Goal: Task Accomplishment & Management: Complete application form

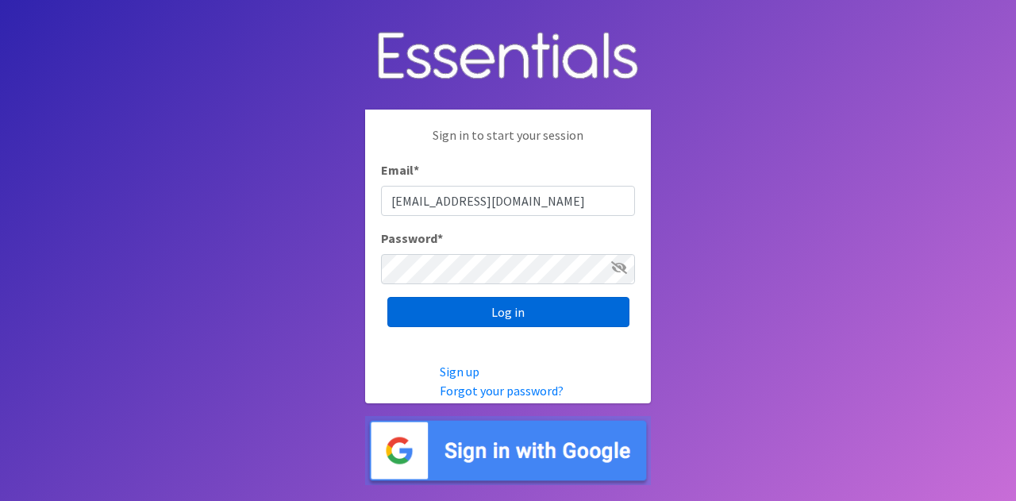
click at [532, 314] on input "Log in" at bounding box center [509, 312] width 242 height 30
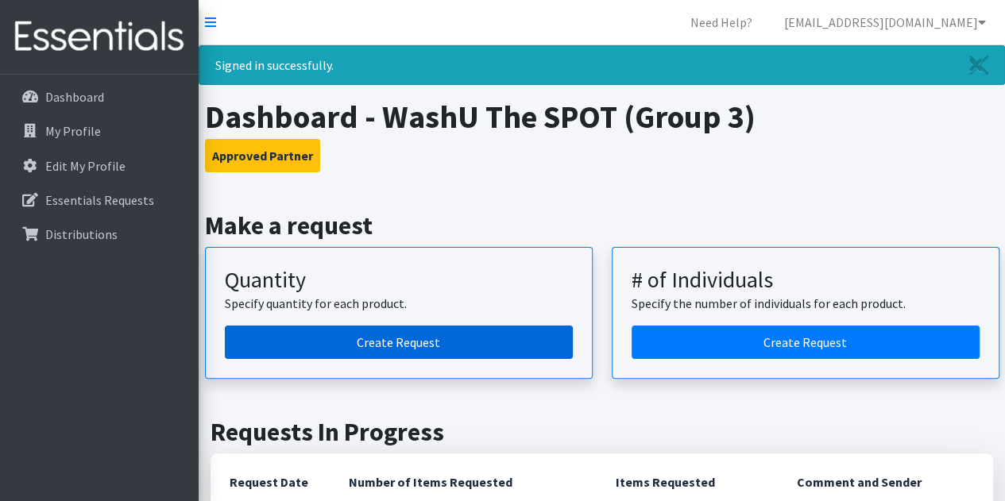
click at [469, 344] on link "Create Request" at bounding box center [399, 342] width 348 height 33
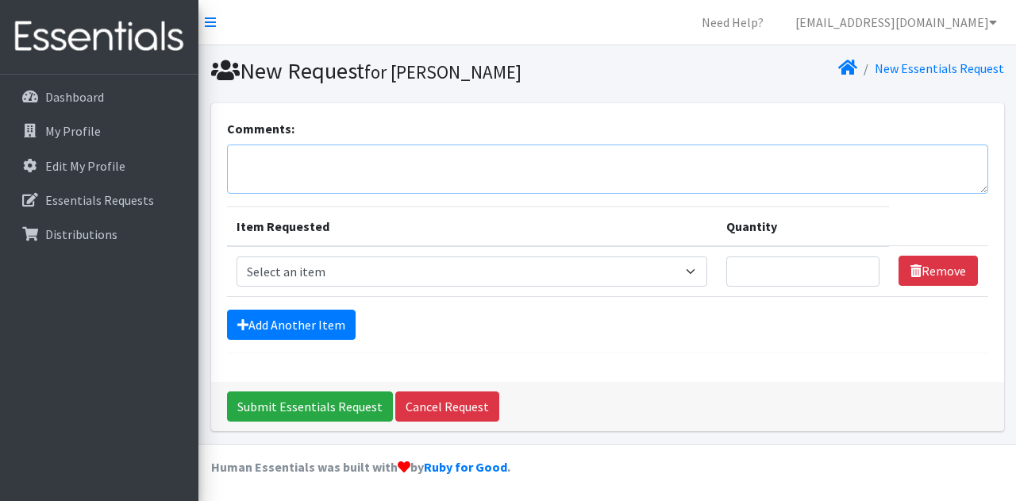
click at [400, 161] on textarea "Comments:" at bounding box center [608, 169] width 762 height 49
type textarea "C3 pick up"
click at [681, 278] on select "Select an item Period Supplies: Mixed Kits (order by bag) Applicator-free tampo…" at bounding box center [472, 271] width 471 height 30
select select "8798"
click at [237, 256] on select "Select an item Period Supplies: Mixed Kits (order by bag) Applicator-free tampo…" at bounding box center [472, 271] width 471 height 30
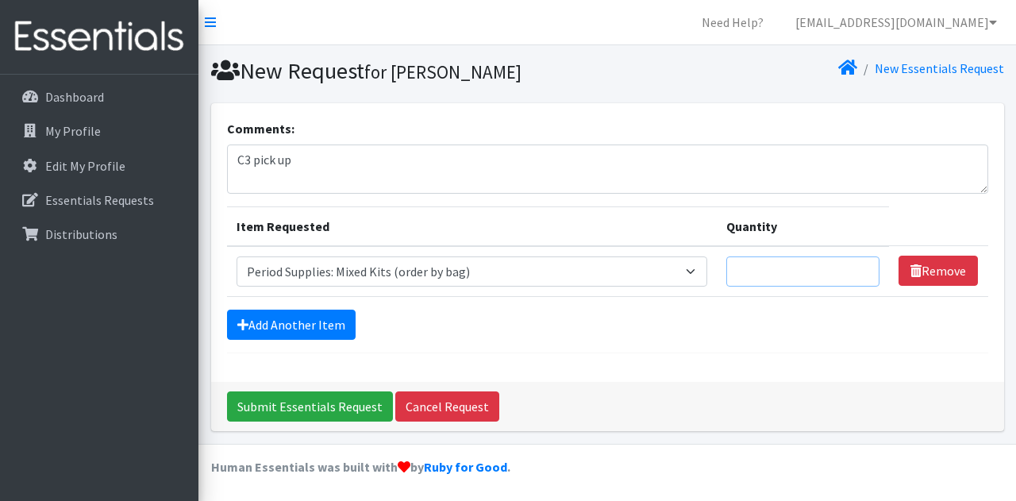
click at [835, 276] on input "Quantity" at bounding box center [804, 271] width 154 height 30
type input "1"
click at [862, 268] on input "1" at bounding box center [804, 271] width 154 height 30
click at [769, 336] on div "Add Another Item" at bounding box center [608, 325] width 762 height 30
click at [333, 399] on input "Submit Essentials Request" at bounding box center [310, 406] width 166 height 30
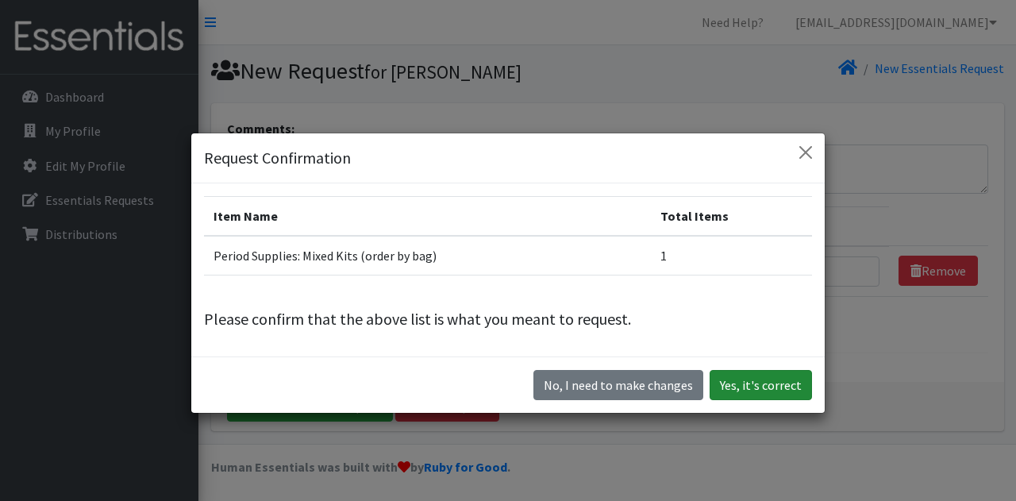
click at [739, 384] on button "Yes, it's correct" at bounding box center [761, 385] width 102 height 30
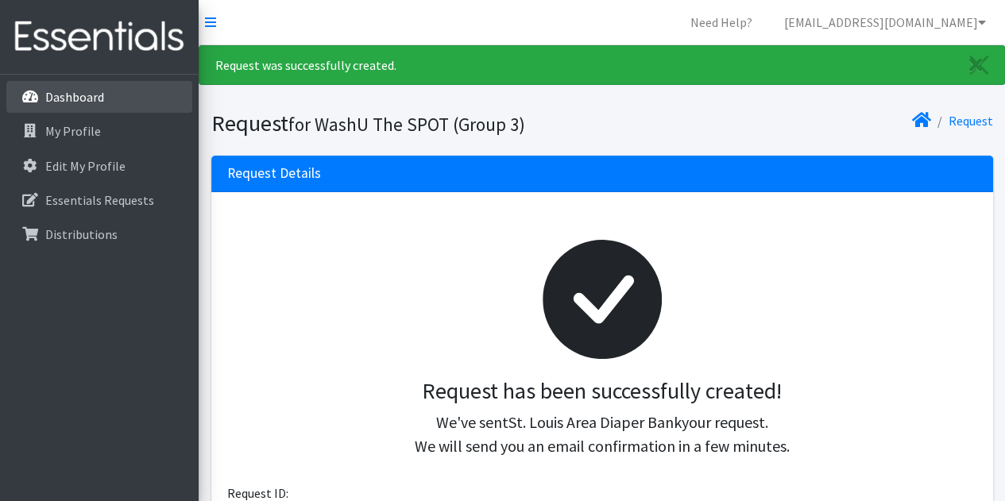
click at [91, 98] on p "Dashboard" at bounding box center [74, 97] width 59 height 16
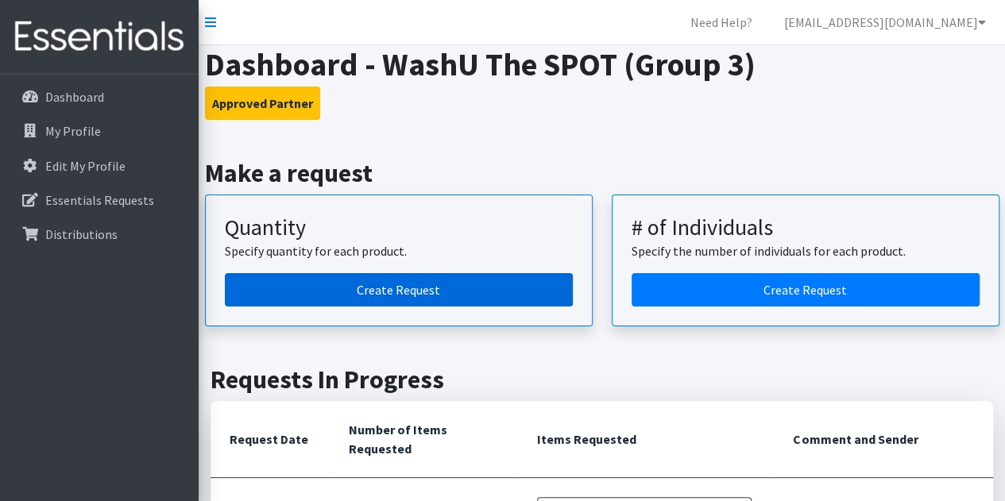
click at [340, 290] on link "Create Request" at bounding box center [399, 289] width 348 height 33
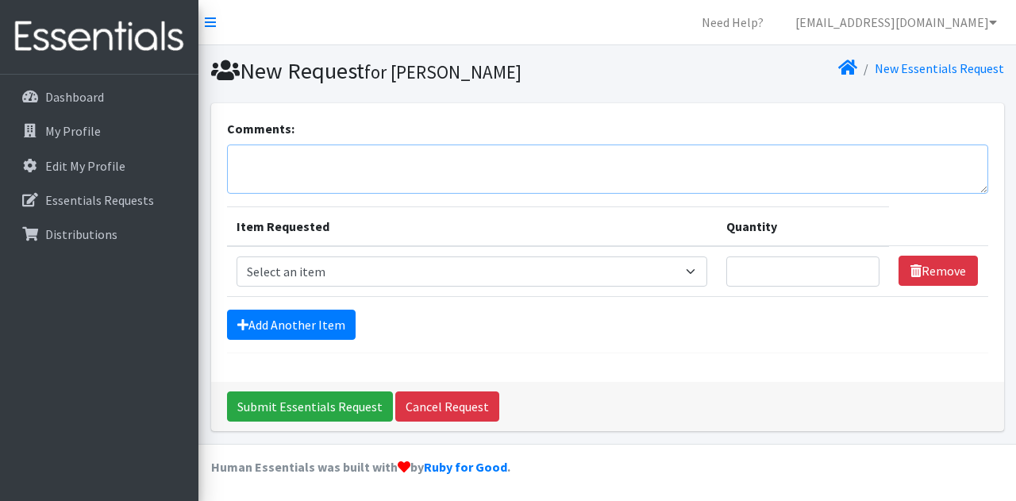
click at [340, 168] on textarea "Comments:" at bounding box center [608, 169] width 762 height 49
type textarea "SPOT pick up"
click at [407, 296] on form "Comments: SPOT pick up Item Requested Quantity Item Requested Select an item Pe…" at bounding box center [608, 236] width 762 height 234
click at [407, 277] on select "Select an item Period Supplies: Mixed Kits (order by bag) Applicator-free tampo…" at bounding box center [472, 271] width 471 height 30
select select "8798"
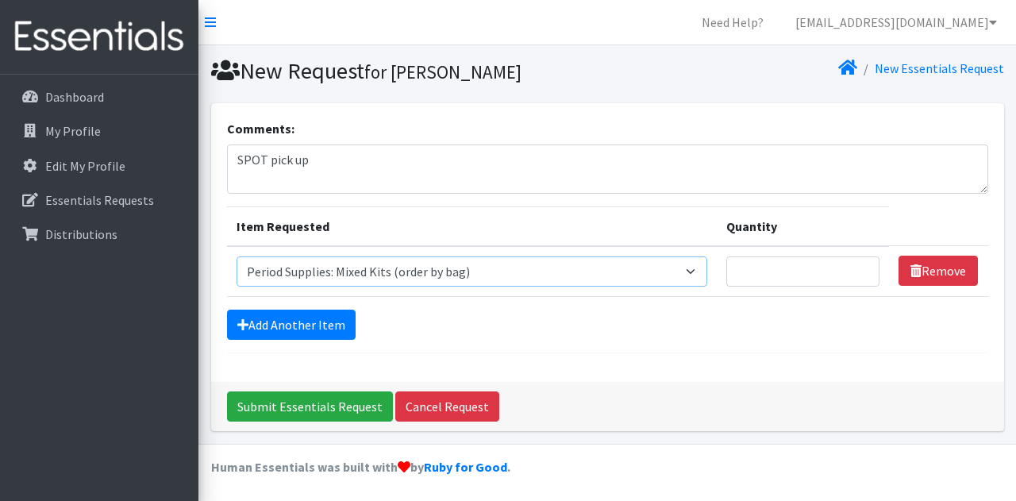
click at [237, 256] on select "Select an item Period Supplies: Mixed Kits (order by bag) Applicator-free tampo…" at bounding box center [472, 271] width 471 height 30
click at [871, 260] on input "Quantity" at bounding box center [804, 271] width 154 height 30
click at [864, 262] on input "1" at bounding box center [804, 271] width 154 height 30
type input "2"
click at [864, 262] on input "2" at bounding box center [804, 271] width 154 height 30
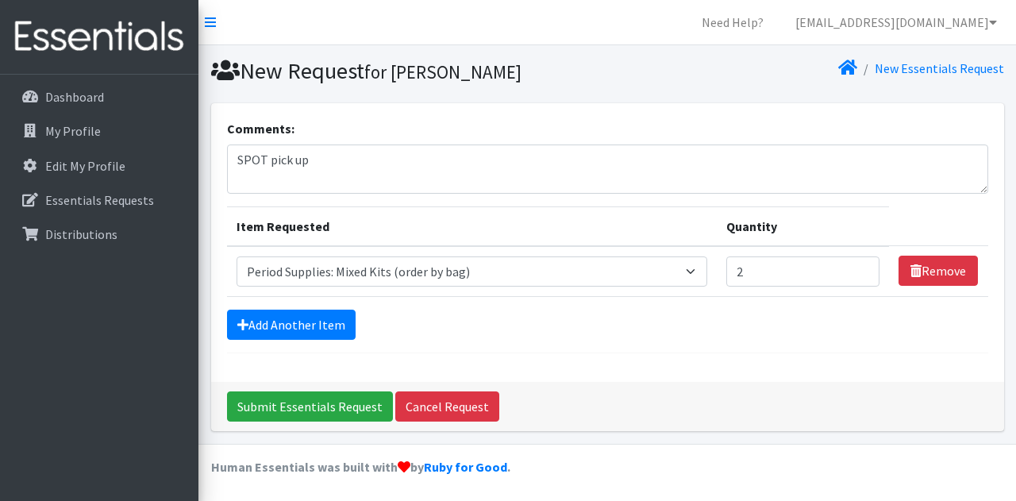
click at [205, 341] on div "Comments: SPOT pick up Item Requested Quantity Item Requested Select an item Pe…" at bounding box center [607, 273] width 805 height 341
click at [284, 316] on link "Add Another Item" at bounding box center [291, 325] width 129 height 30
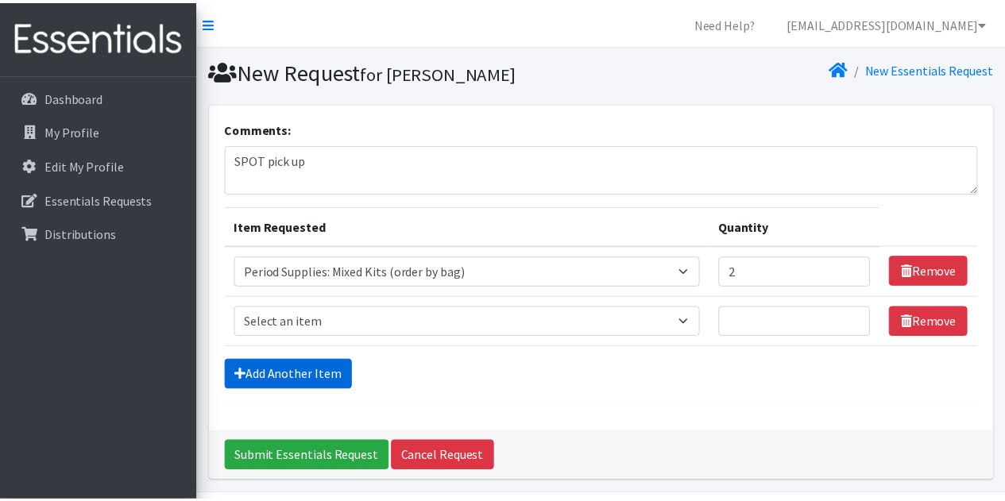
scroll to position [49, 0]
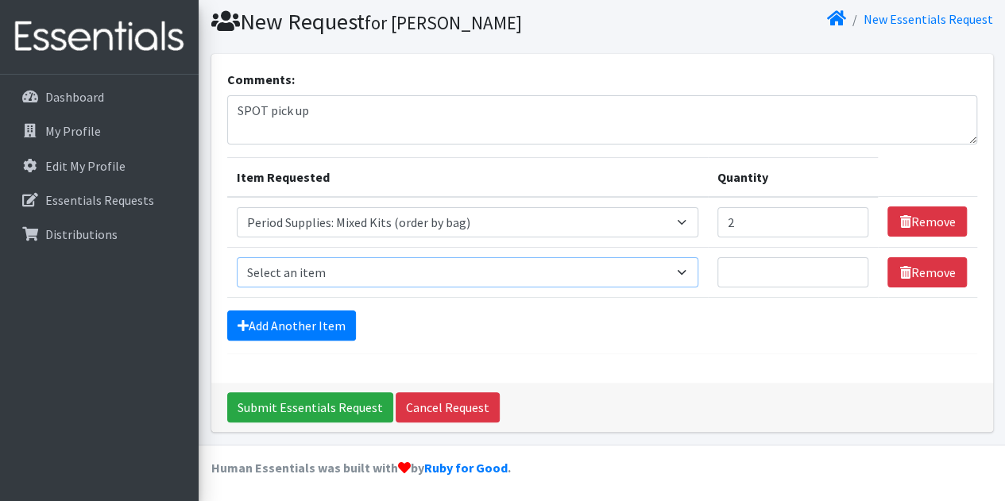
click at [685, 272] on select "Select an item Period Supplies: Mixed Kits (order by bag) Applicator-free tampo…" at bounding box center [467, 272] width 461 height 30
select select "8796"
click at [237, 257] on select "Select an item Period Supplies: Mixed Kits (order by bag) Applicator-free tampo…" at bounding box center [467, 272] width 461 height 30
click at [802, 268] on input "Quantity" at bounding box center [793, 272] width 152 height 30
type input "1"
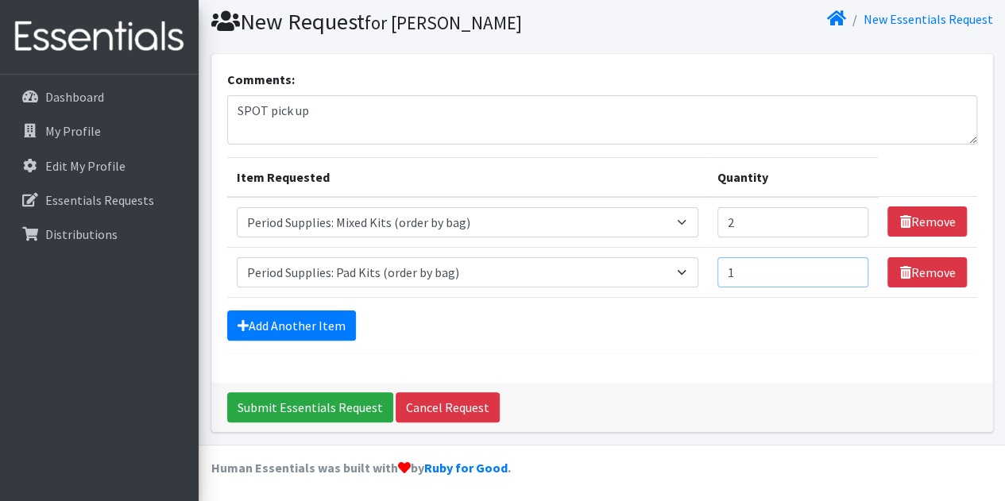
click at [854, 268] on input "1" at bounding box center [793, 272] width 152 height 30
click at [309, 330] on link "Add Another Item" at bounding box center [291, 325] width 129 height 30
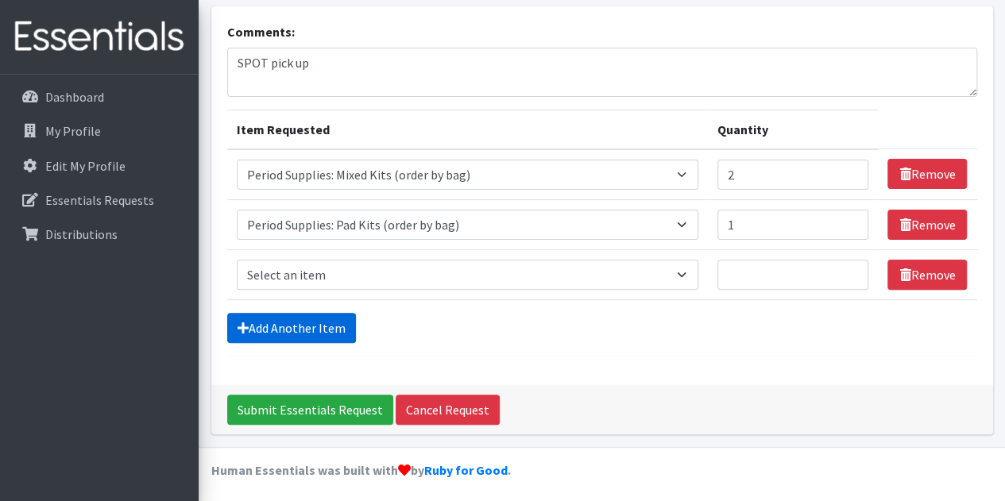
scroll to position [98, 0]
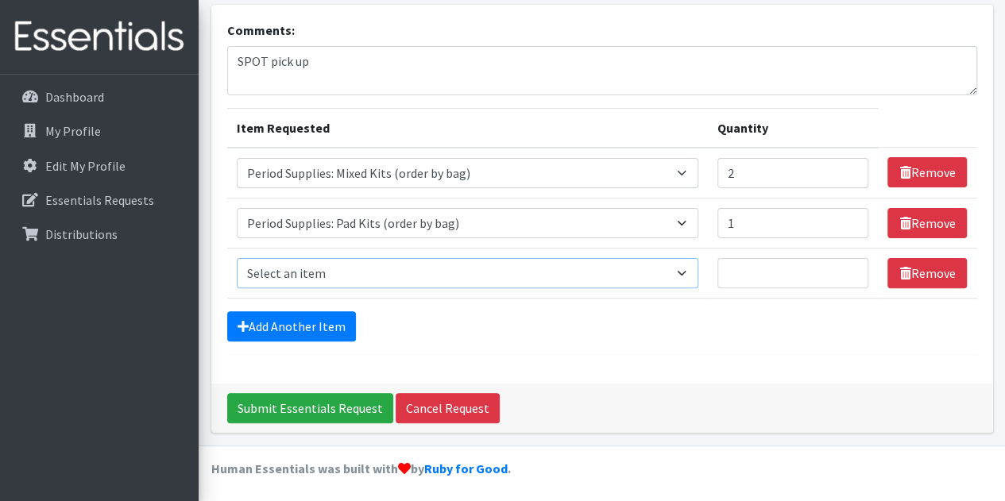
click at [440, 277] on select "Select an item Period Supplies: Mixed Kits (order by bag) Applicator-free tampo…" at bounding box center [467, 273] width 461 height 30
select select "8797"
click at [237, 258] on select "Select an item Period Supplies: Mixed Kits (order by bag) Applicator-free tampo…" at bounding box center [467, 273] width 461 height 30
type input "1"
click at [853, 263] on input "1" at bounding box center [793, 273] width 152 height 30
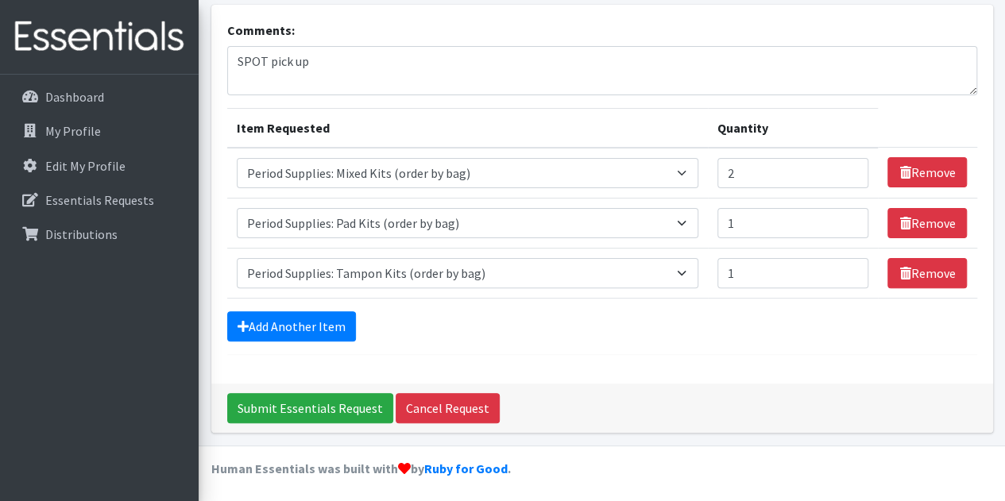
click at [712, 318] on div "Add Another Item" at bounding box center [602, 326] width 750 height 30
click at [290, 407] on input "Submit Essentials Request" at bounding box center [310, 408] width 166 height 30
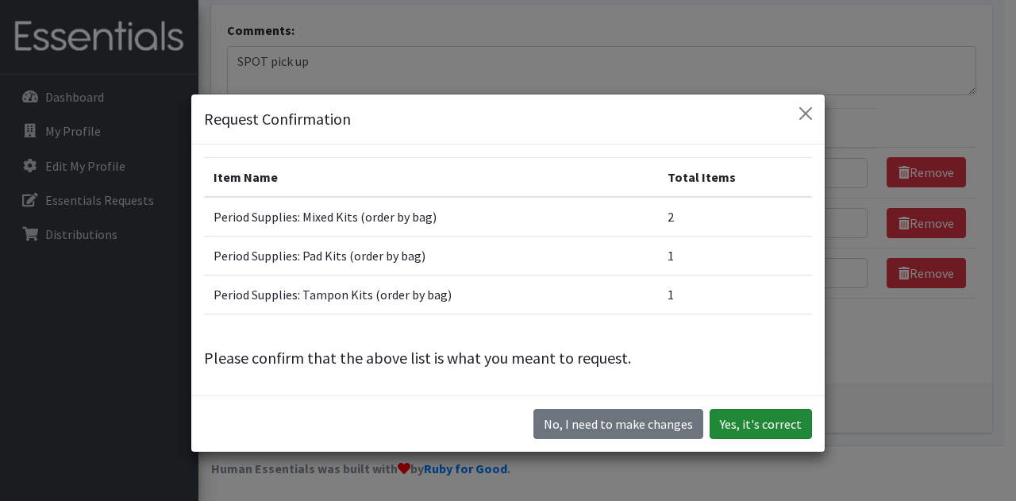
click at [781, 430] on button "Yes, it's correct" at bounding box center [761, 424] width 102 height 30
